Goal: Information Seeking & Learning: Find specific fact

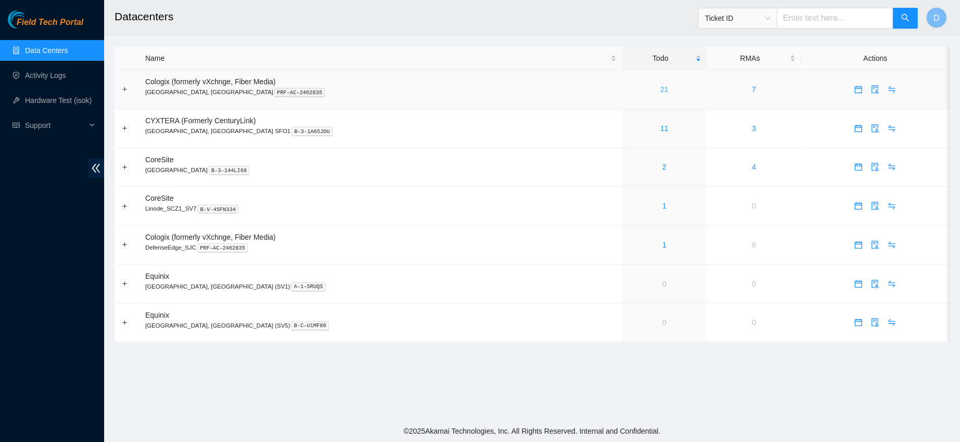
click at [660, 90] on link "21" at bounding box center [664, 89] width 8 height 8
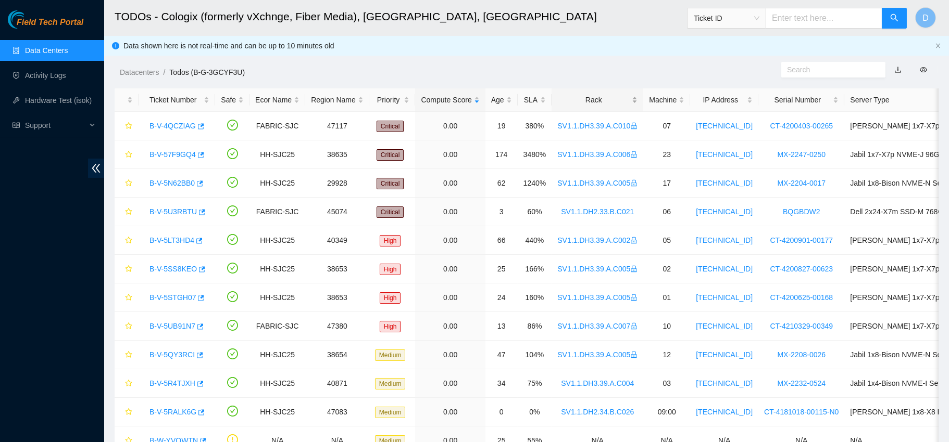
click at [562, 103] on div "Rack" at bounding box center [597, 99] width 80 height 11
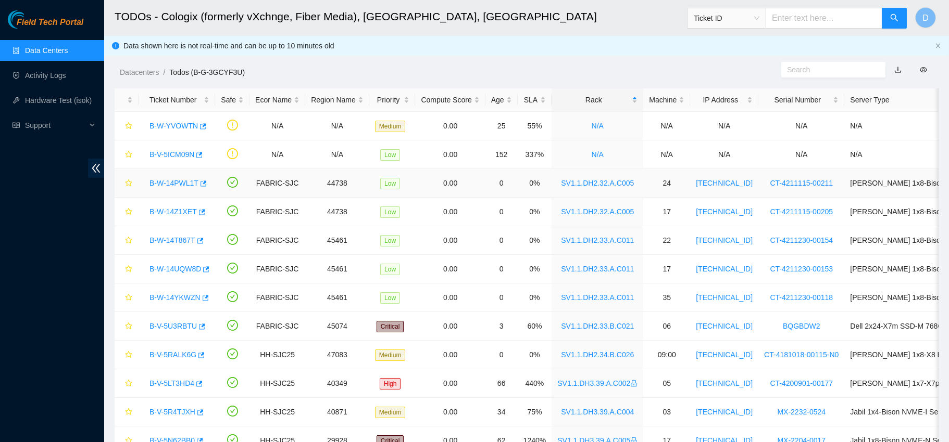
click at [180, 184] on link "B-W-14PWL1T" at bounding box center [173, 183] width 49 height 8
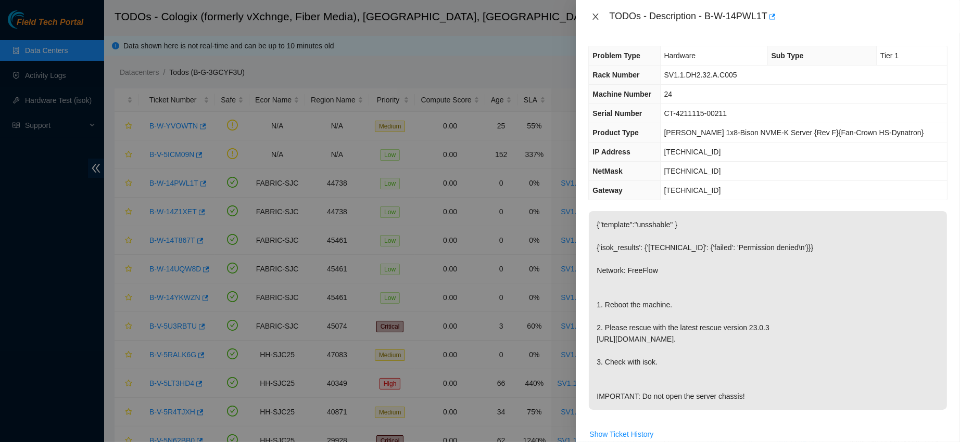
click at [595, 20] on icon "close" at bounding box center [595, 16] width 8 height 8
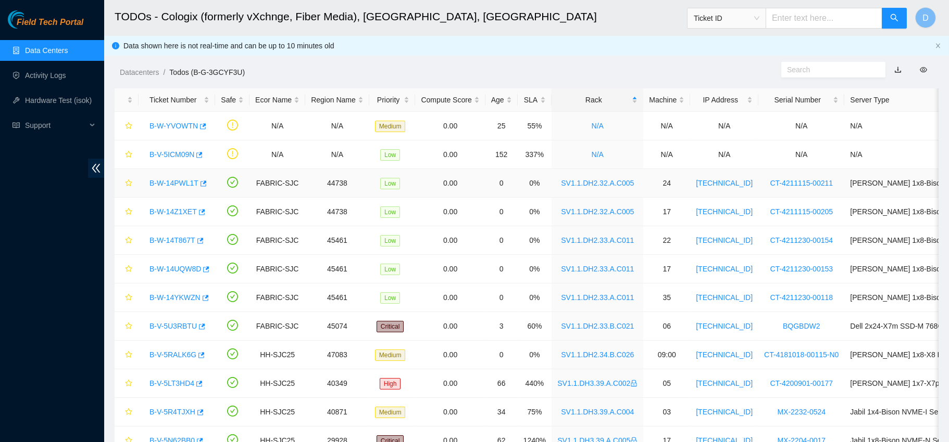
click at [180, 181] on link "B-W-14PWL1T" at bounding box center [173, 183] width 49 height 8
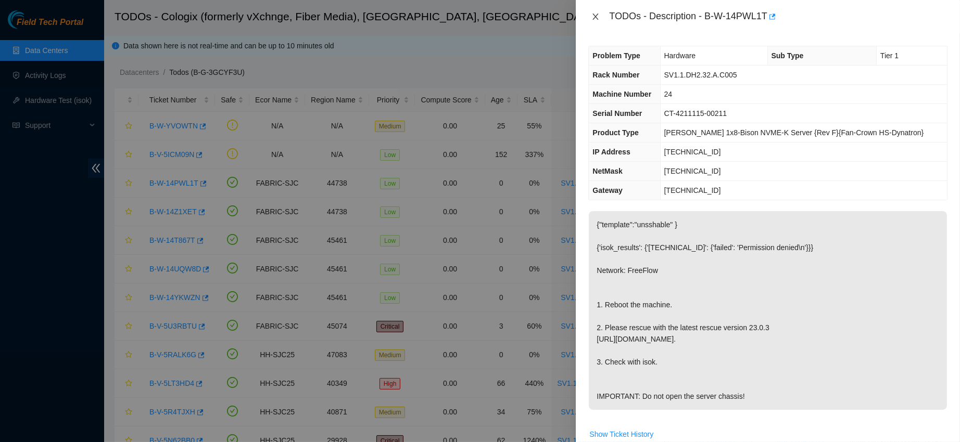
click at [596, 17] on icon "close" at bounding box center [595, 16] width 8 height 8
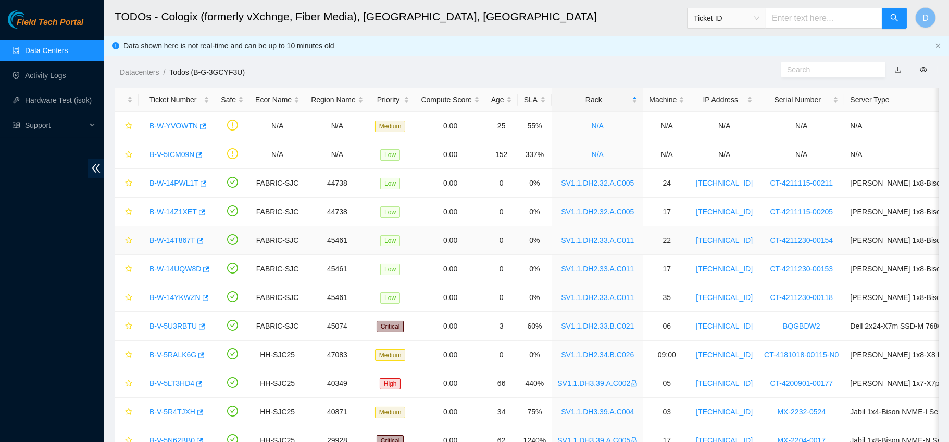
click at [175, 240] on link "B-W-14T867T" at bounding box center [172, 240] width 46 height 8
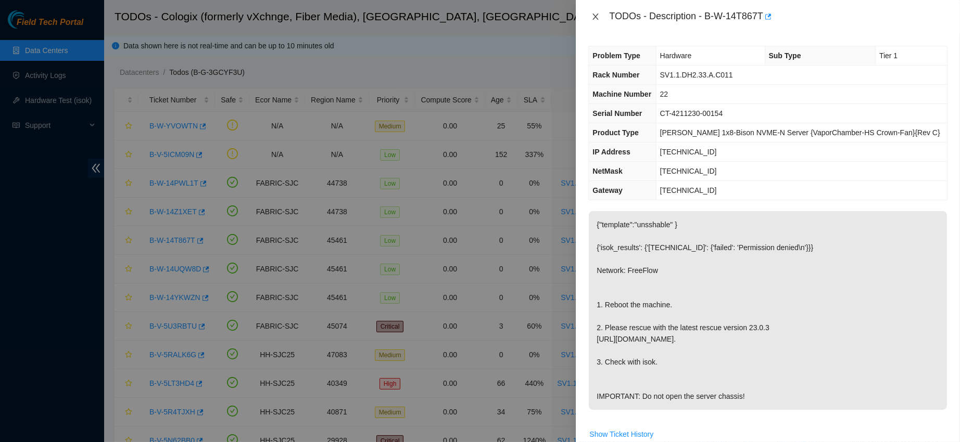
click at [594, 19] on icon "close" at bounding box center [596, 17] width 6 height 6
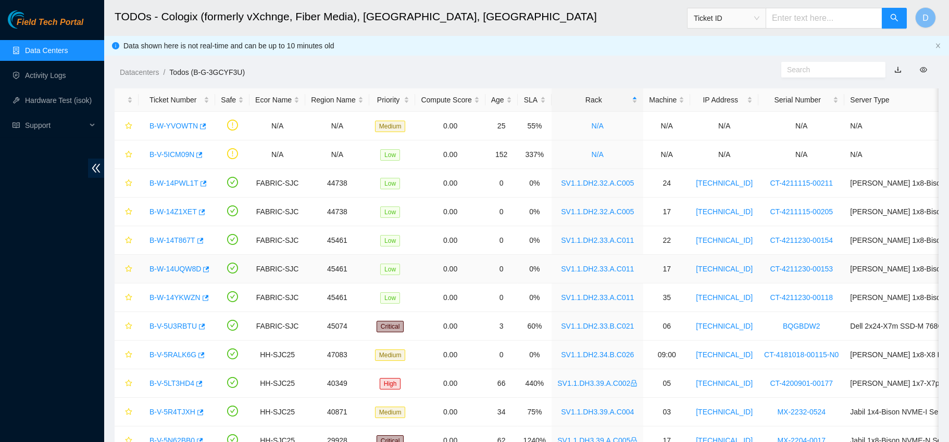
click at [171, 274] on div "B-W-14UQW8D" at bounding box center [176, 269] width 65 height 17
click at [172, 268] on link "B-W-14UQW8D" at bounding box center [175, 269] width 52 height 8
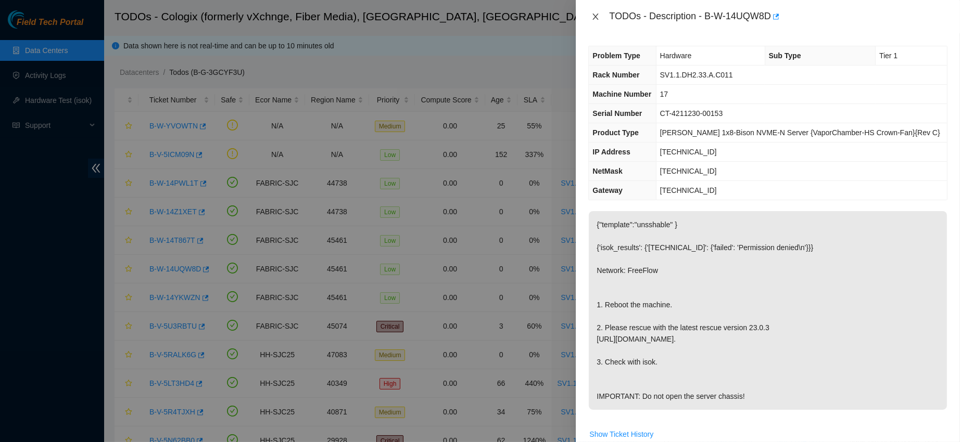
click at [598, 12] on button "Close" at bounding box center [595, 17] width 15 height 10
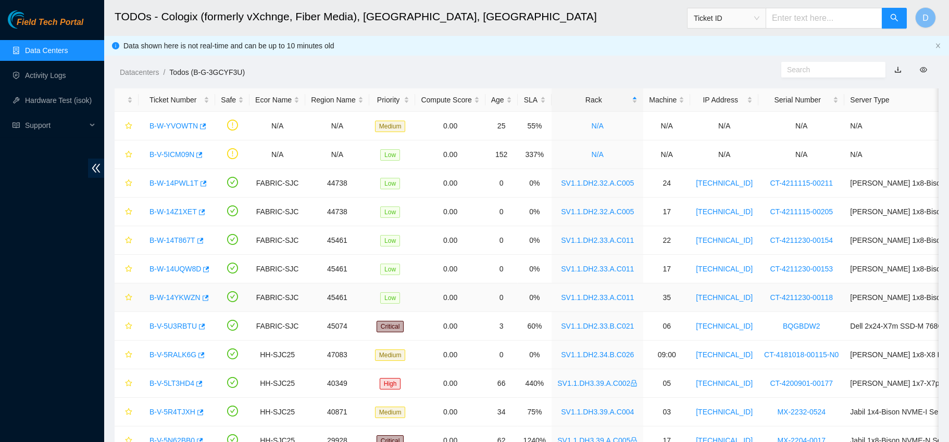
click at [166, 295] on link "B-W-14YKWZN" at bounding box center [174, 298] width 51 height 8
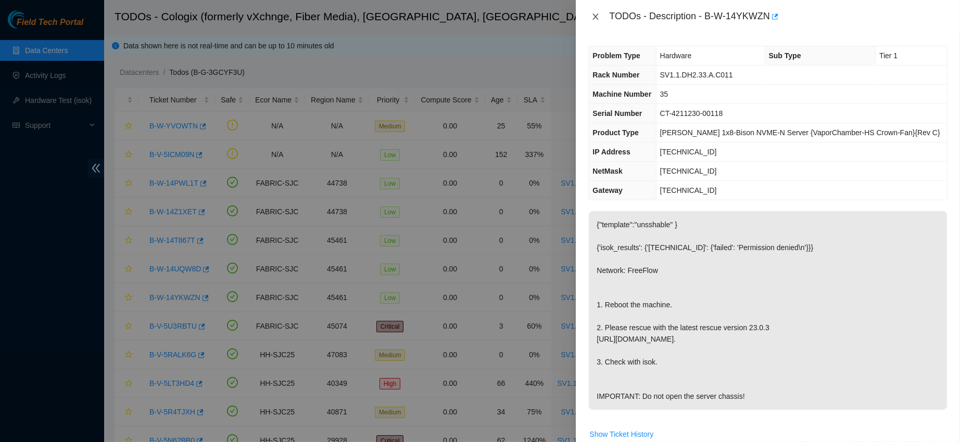
click at [595, 17] on icon "close" at bounding box center [596, 17] width 6 height 6
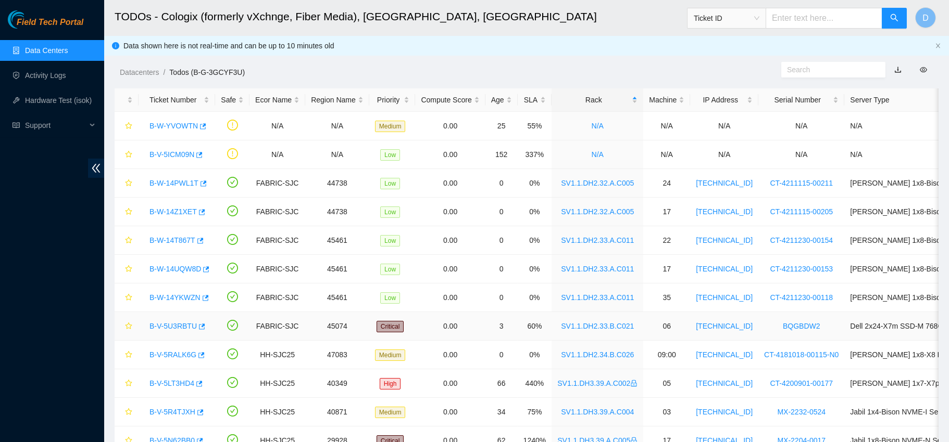
click at [180, 326] on link "B-V-5U3RBTU" at bounding box center [172, 326] width 47 height 8
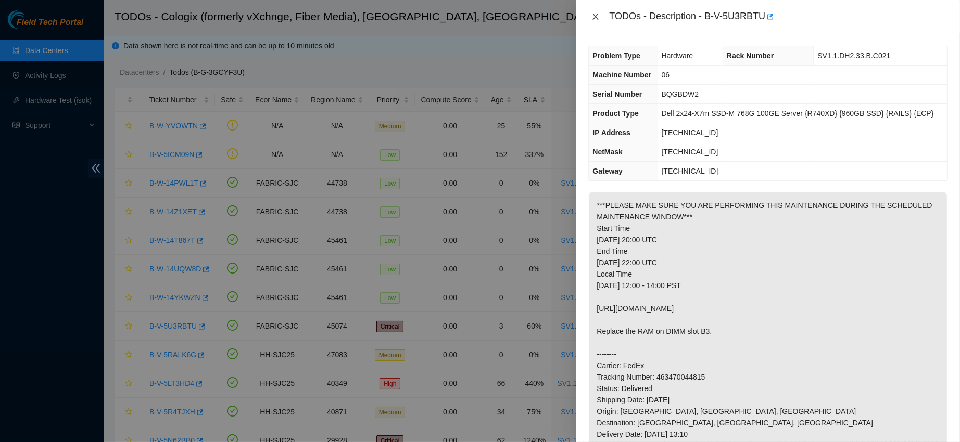
click at [595, 16] on icon "close" at bounding box center [596, 17] width 6 height 6
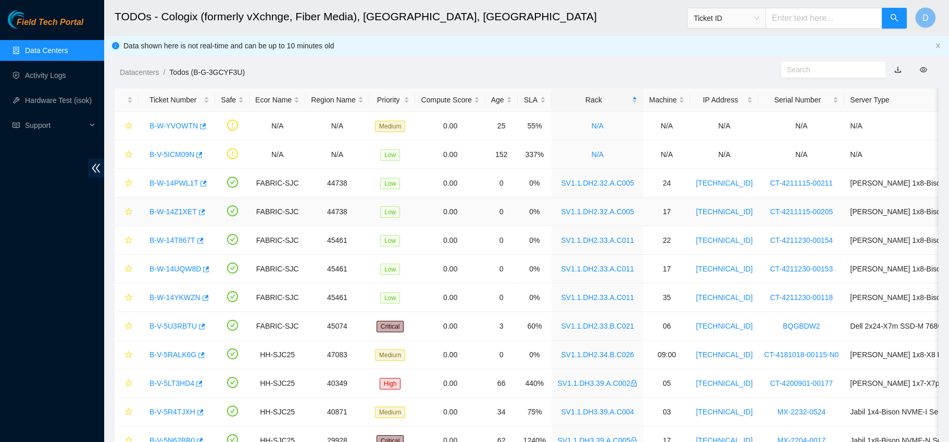
scroll to position [30, 0]
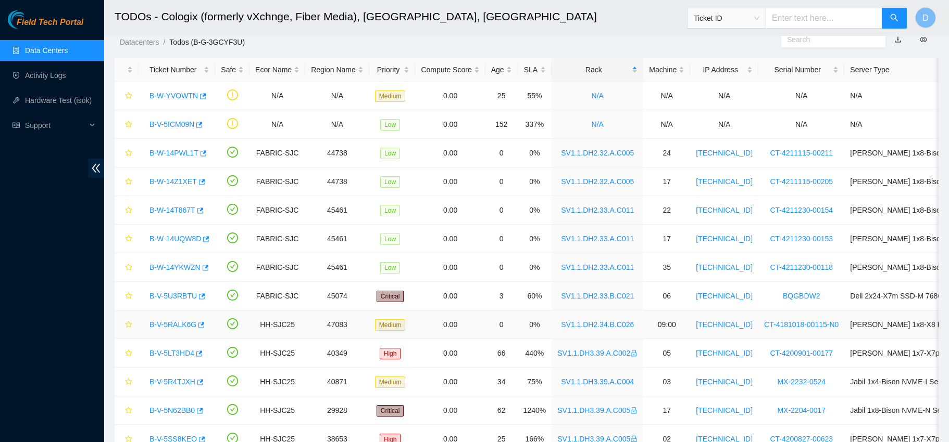
click at [167, 323] on link "B-V-5RALK6G" at bounding box center [172, 325] width 47 height 8
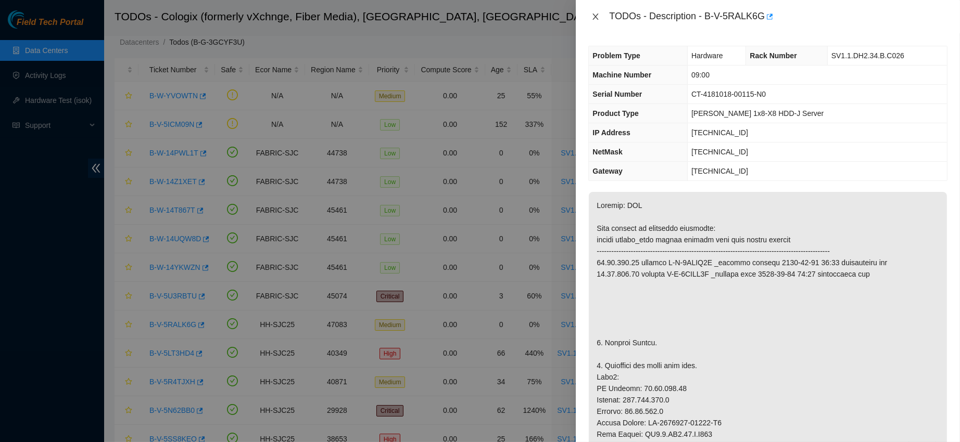
click at [597, 12] on button "Close" at bounding box center [595, 17] width 15 height 10
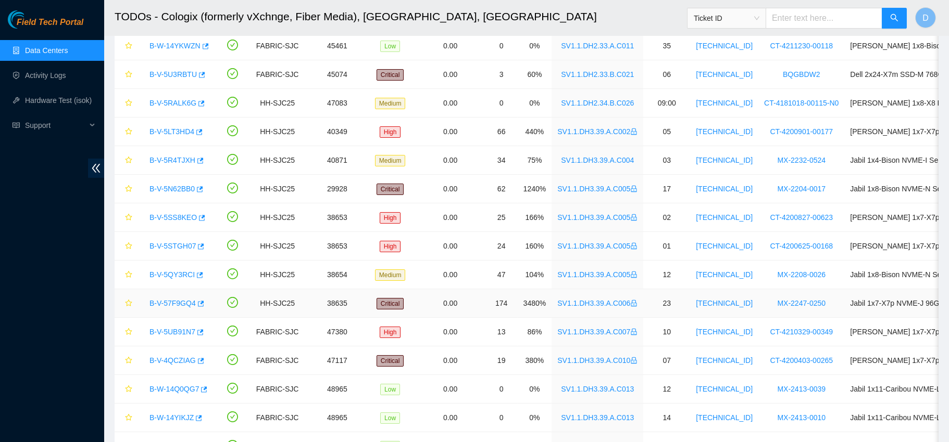
scroll to position [309, 0]
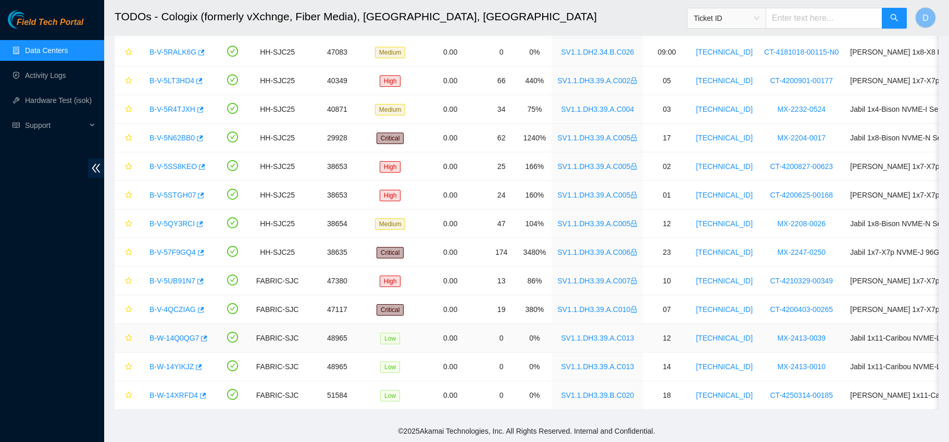
click at [167, 334] on link "B-W-14Q0QG7" at bounding box center [173, 338] width 49 height 8
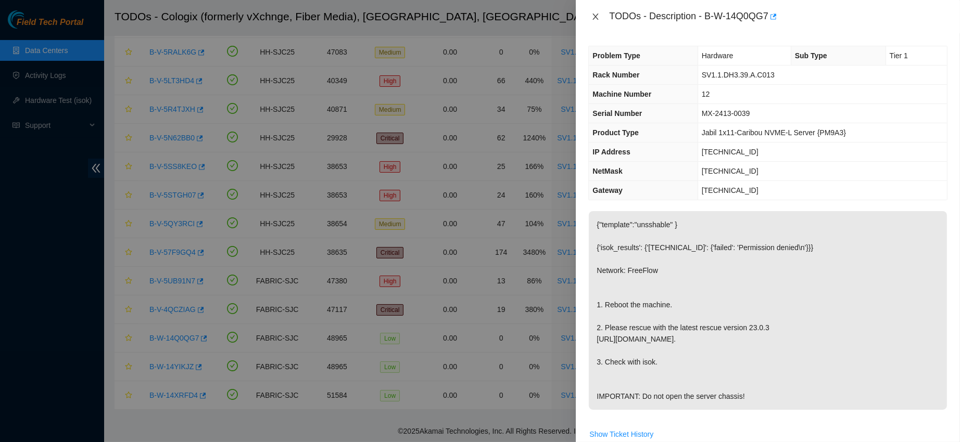
click at [599, 16] on icon "close" at bounding box center [595, 16] width 8 height 8
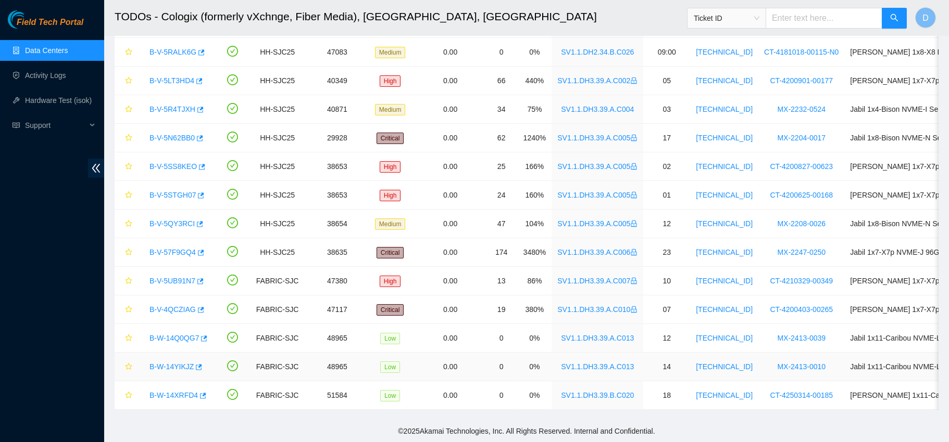
click at [172, 363] on link "B-W-14YIKJZ" at bounding box center [171, 367] width 44 height 8
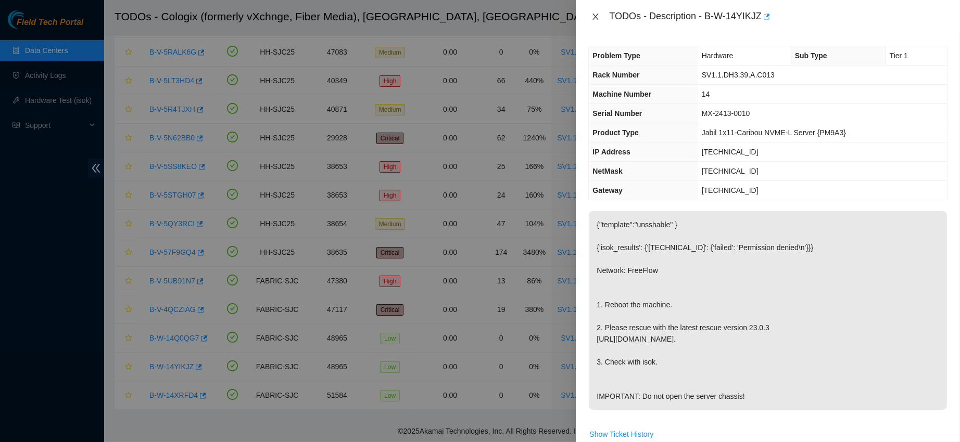
click at [599, 16] on icon "close" at bounding box center [595, 16] width 8 height 8
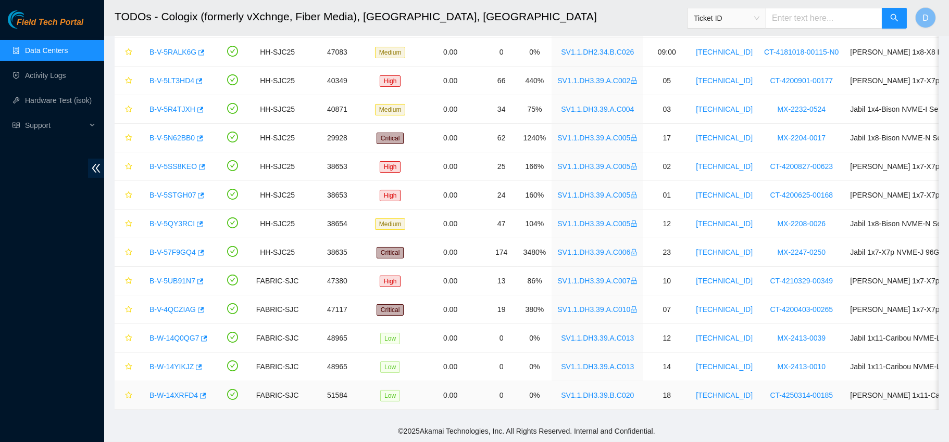
click at [162, 391] on link "B-W-14XRFD4" at bounding box center [173, 395] width 48 height 8
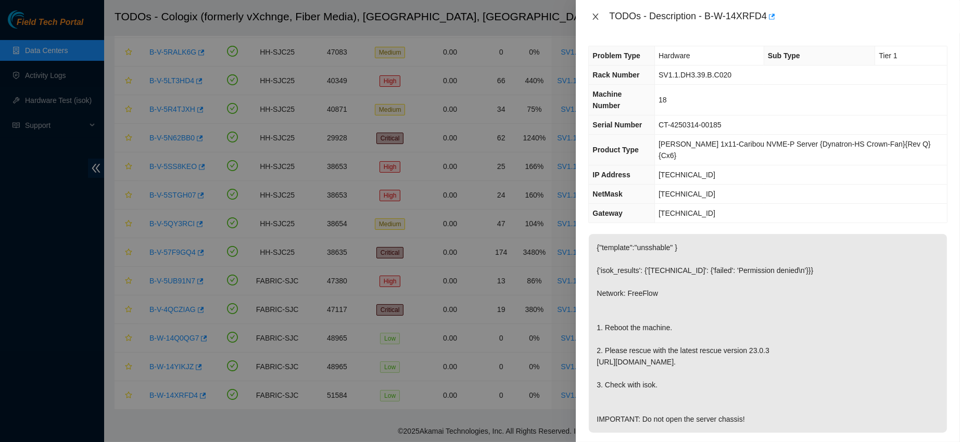
click at [593, 21] on button "Close" at bounding box center [595, 17] width 15 height 10
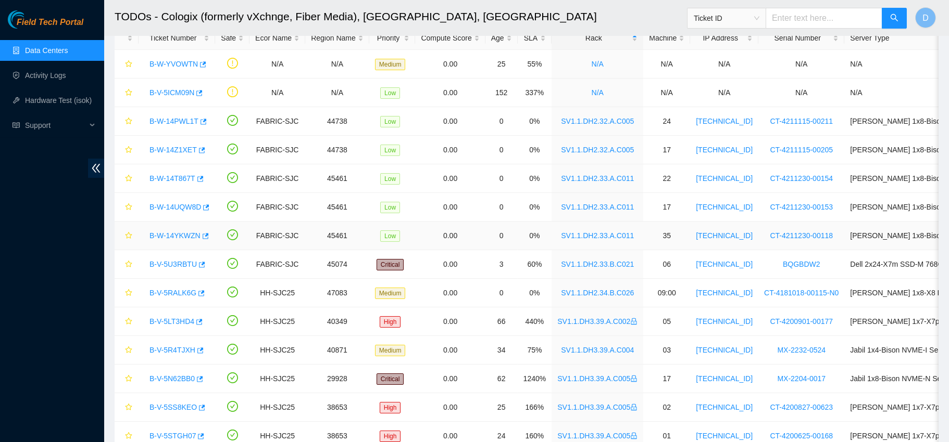
scroll to position [57, 0]
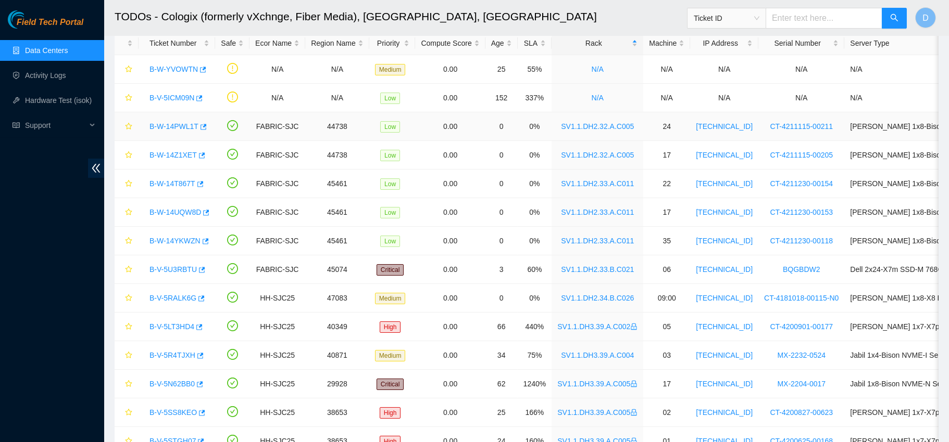
click at [168, 124] on link "B-W-14PWL1T" at bounding box center [173, 126] width 49 height 8
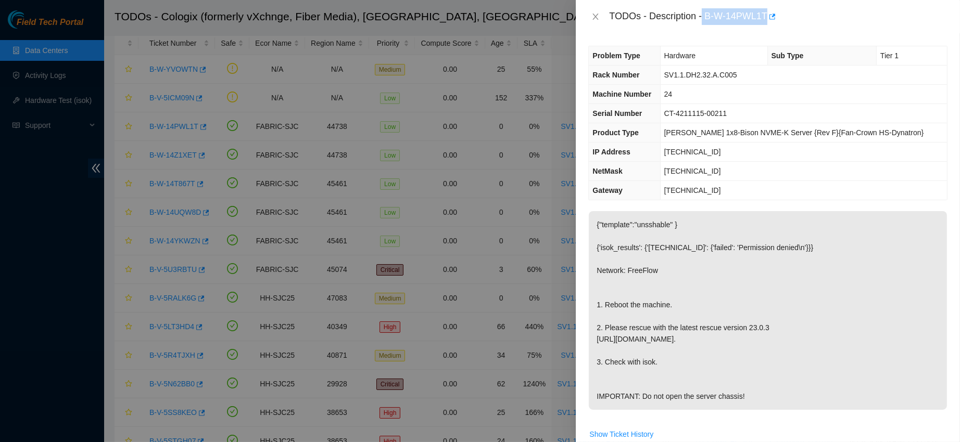
drag, startPoint x: 735, startPoint y: 15, endPoint x: 823, endPoint y: 27, distance: 88.7
click at [823, 27] on div "TODOs - Description - B-W-14PWL1T" at bounding box center [768, 16] width 384 height 33
copy div "B-W-14PWL1T"
click at [598, 17] on icon "close" at bounding box center [595, 16] width 8 height 8
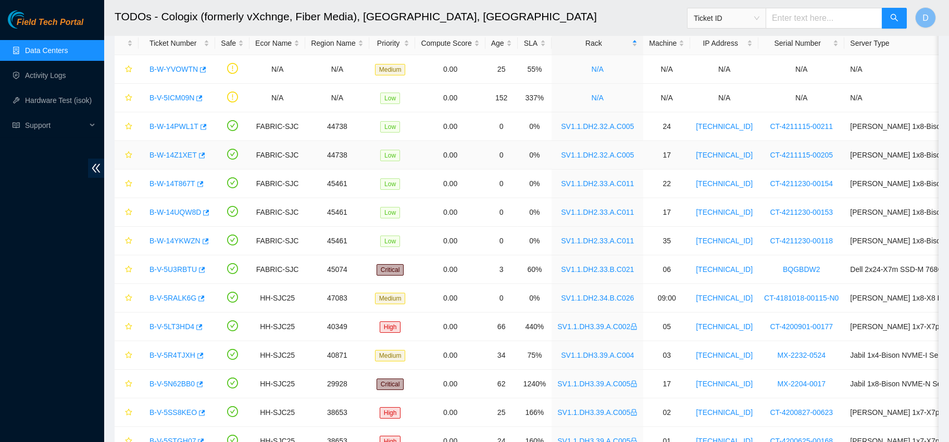
click at [181, 157] on link "B-W-14Z1XET" at bounding box center [172, 155] width 47 height 8
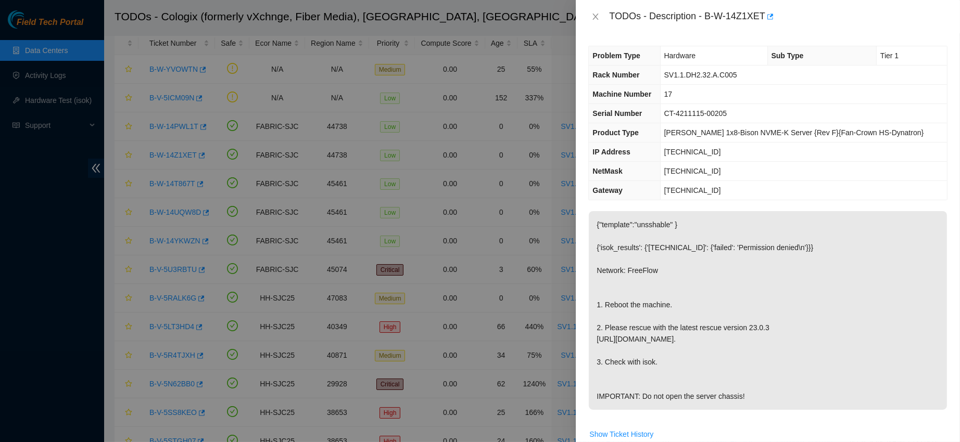
drag, startPoint x: 741, startPoint y: 17, endPoint x: 792, endPoint y: 19, distance: 51.6
click at [792, 19] on div "TODOs - Description - B-W-14Z1XET" at bounding box center [778, 16] width 338 height 17
drag, startPoint x: 737, startPoint y: 12, endPoint x: 825, endPoint y: 16, distance: 88.1
click at [825, 16] on div "TODOs - Description - B-W-14Z1XET" at bounding box center [778, 16] width 338 height 17
copy div "B-W-14Z1XET"
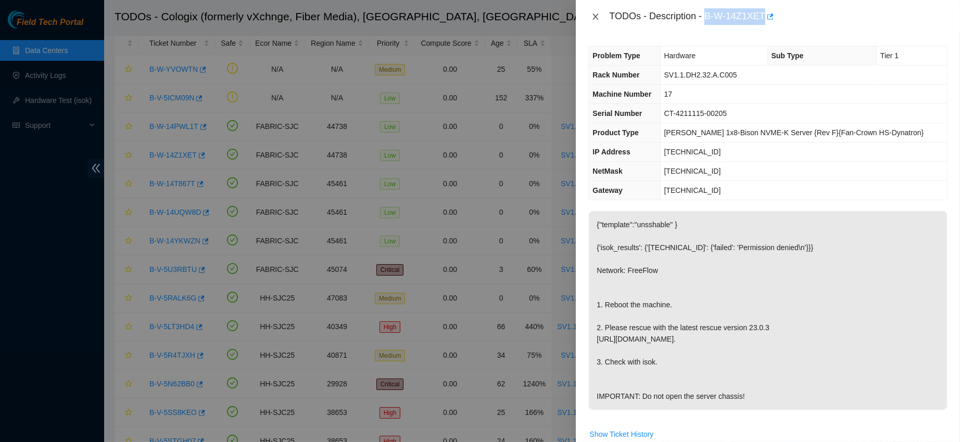
click at [593, 16] on icon "close" at bounding box center [595, 16] width 8 height 8
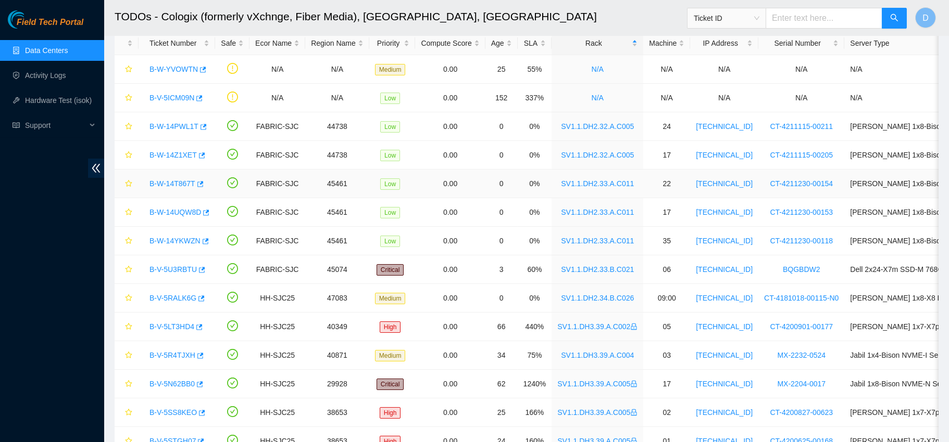
click at [180, 180] on link "B-W-14T867T" at bounding box center [172, 184] width 46 height 8
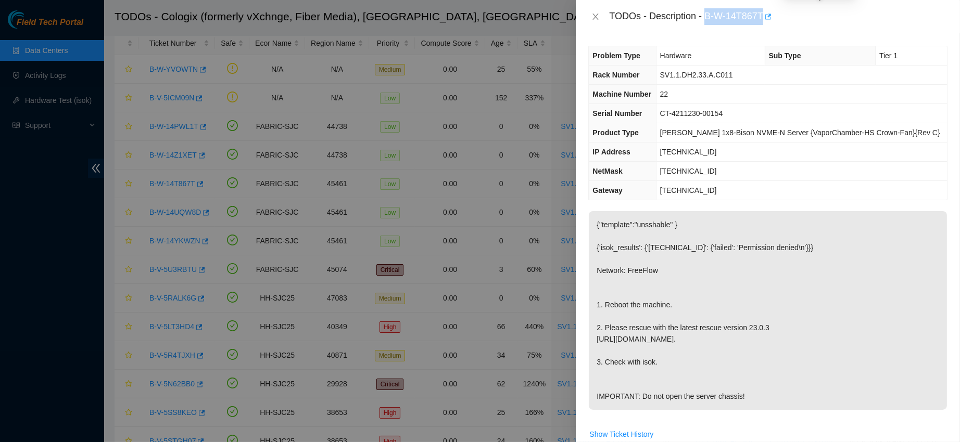
drag, startPoint x: 737, startPoint y: 12, endPoint x: 820, endPoint y: 16, distance: 82.8
click at [820, 16] on div "TODOs - Description - B-W-14T867T" at bounding box center [778, 16] width 338 height 17
copy div "B-W-14T867T"
click at [592, 13] on icon "close" at bounding box center [595, 16] width 8 height 8
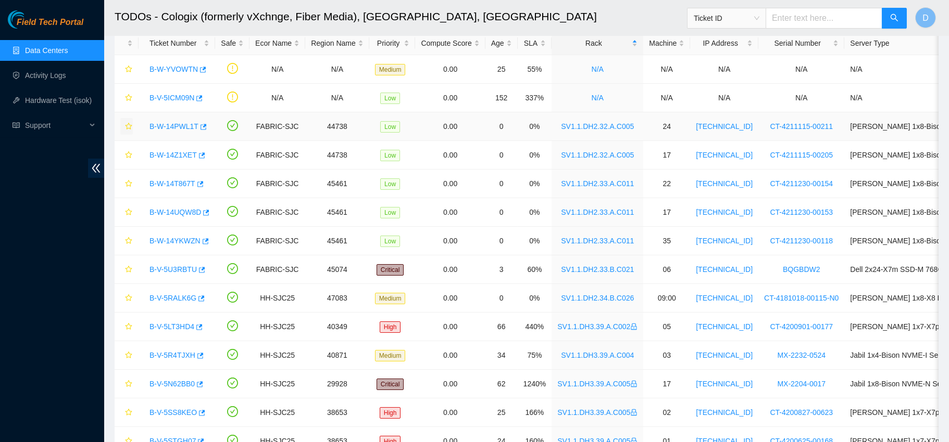
click at [129, 124] on icon "star" at bounding box center [128, 126] width 7 height 7
click at [127, 150] on button "button" at bounding box center [126, 155] width 12 height 17
click at [129, 180] on icon "star" at bounding box center [128, 183] width 7 height 7
click at [170, 214] on link "B-W-14UQW8D" at bounding box center [175, 212] width 52 height 8
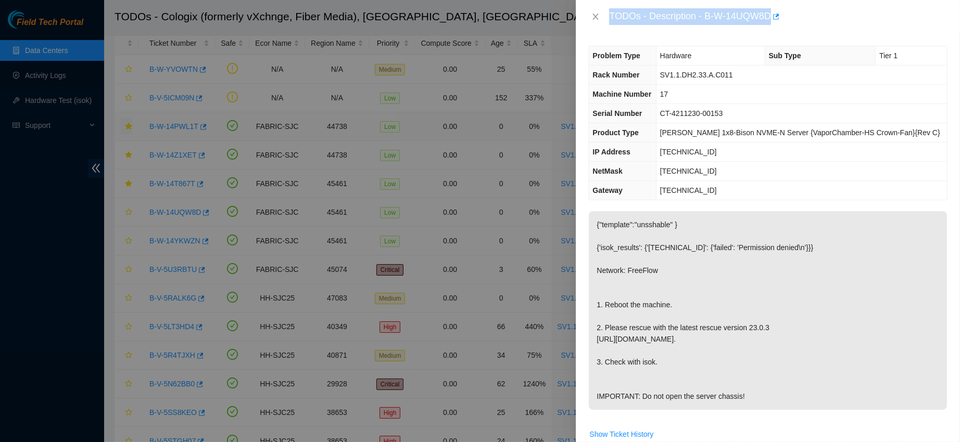
click at [738, 15] on div "TODOs - Description - B-W-14UQW8D" at bounding box center [778, 16] width 338 height 17
drag, startPoint x: 738, startPoint y: 15, endPoint x: 790, endPoint y: 15, distance: 52.1
click at [790, 15] on div "TODOs - Description - B-W-14UQW8D" at bounding box center [778, 16] width 338 height 17
click at [595, 15] on icon "close" at bounding box center [596, 17] width 6 height 6
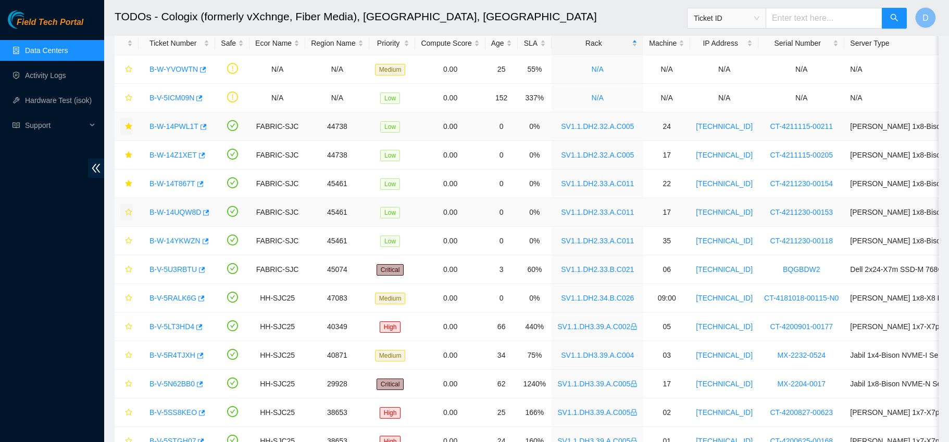
click at [123, 212] on button "button" at bounding box center [126, 212] width 12 height 17
click at [128, 217] on button "button" at bounding box center [126, 212] width 12 height 17
click at [131, 240] on icon "star" at bounding box center [128, 240] width 7 height 7
click at [171, 242] on link "B-W-14YKWZN" at bounding box center [174, 241] width 51 height 8
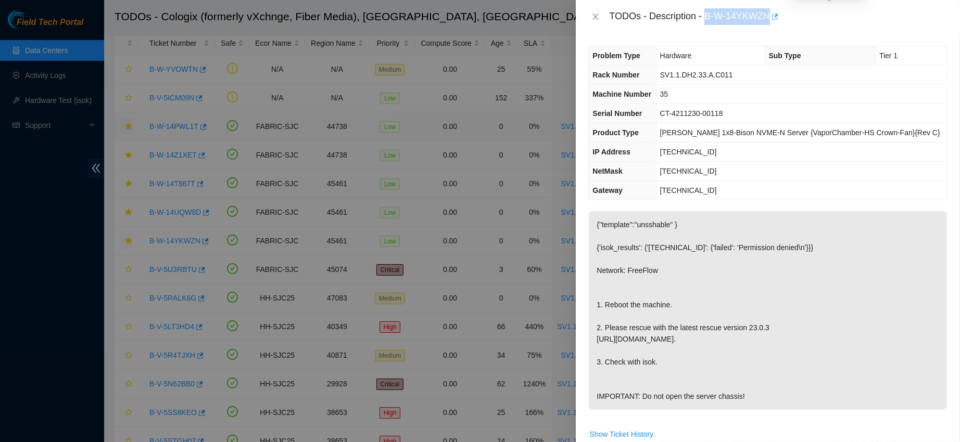
drag, startPoint x: 738, startPoint y: 18, endPoint x: 828, endPoint y: 23, distance: 90.7
click at [828, 23] on div "TODOs - Description - B-W-14YKWZN" at bounding box center [778, 16] width 338 height 17
copy div "B-W-14YKWZN"
click at [603, 13] on div "TODOs - Description - B-W-14YKWZN" at bounding box center [767, 16] width 359 height 17
click at [595, 18] on icon "close" at bounding box center [595, 16] width 8 height 8
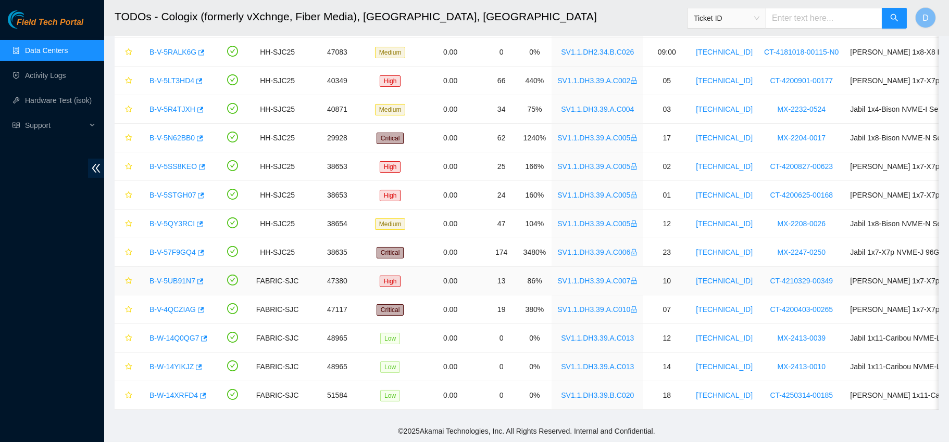
scroll to position [0, 0]
